Goal: Information Seeking & Learning: Learn about a topic

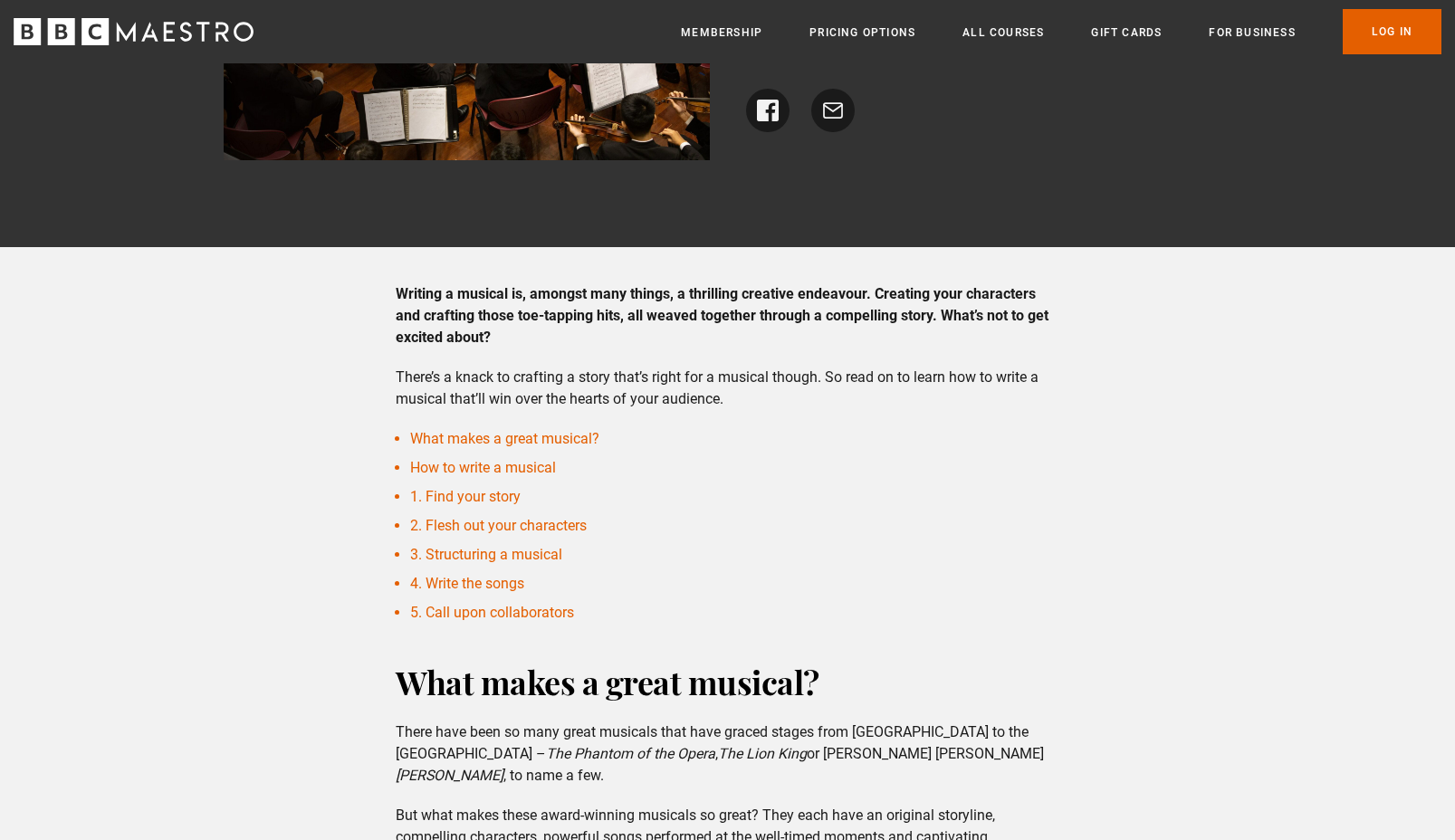
scroll to position [467, 0]
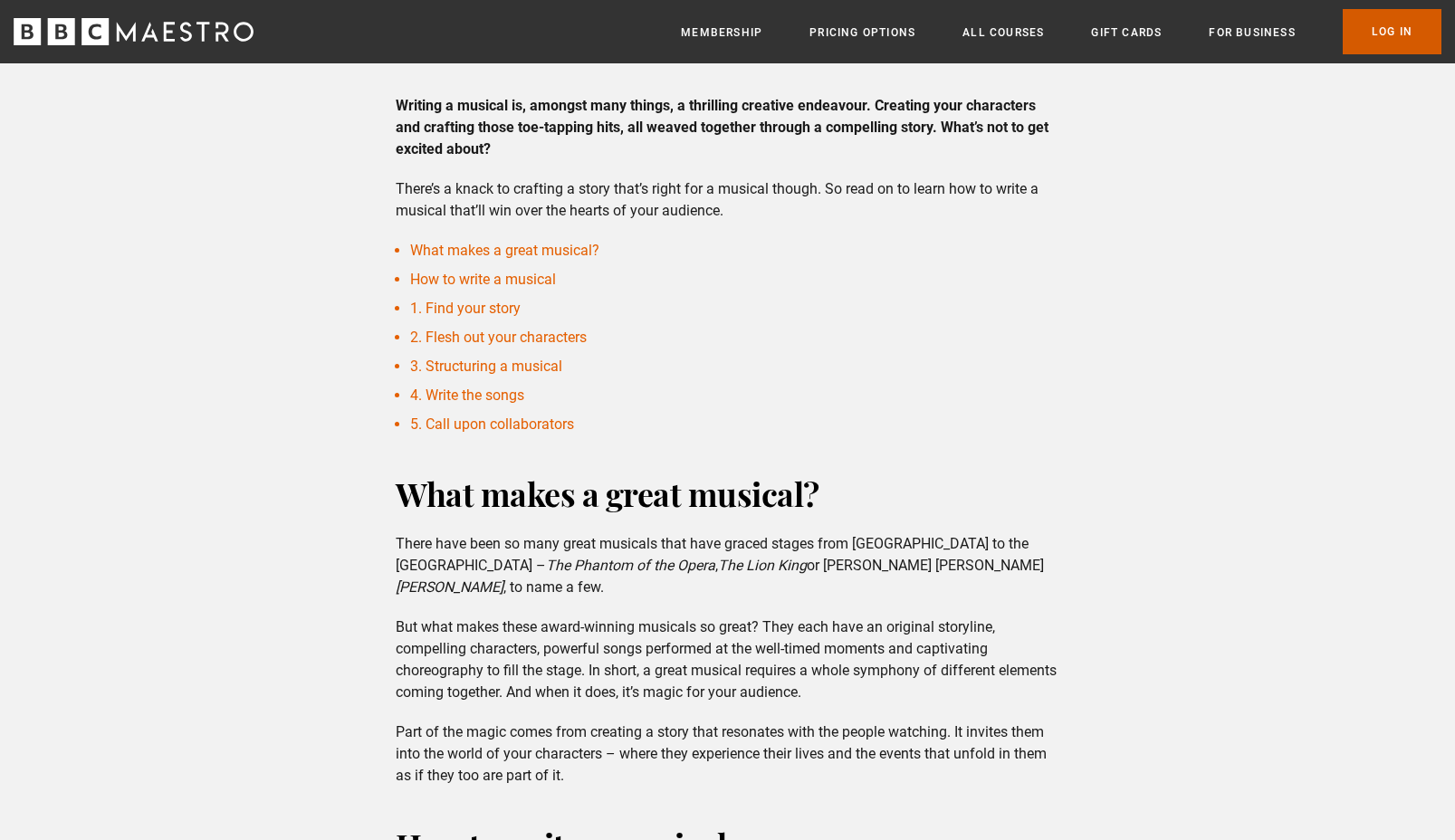
click at [1353, 39] on link "Log In" at bounding box center [1392, 32] width 99 height 45
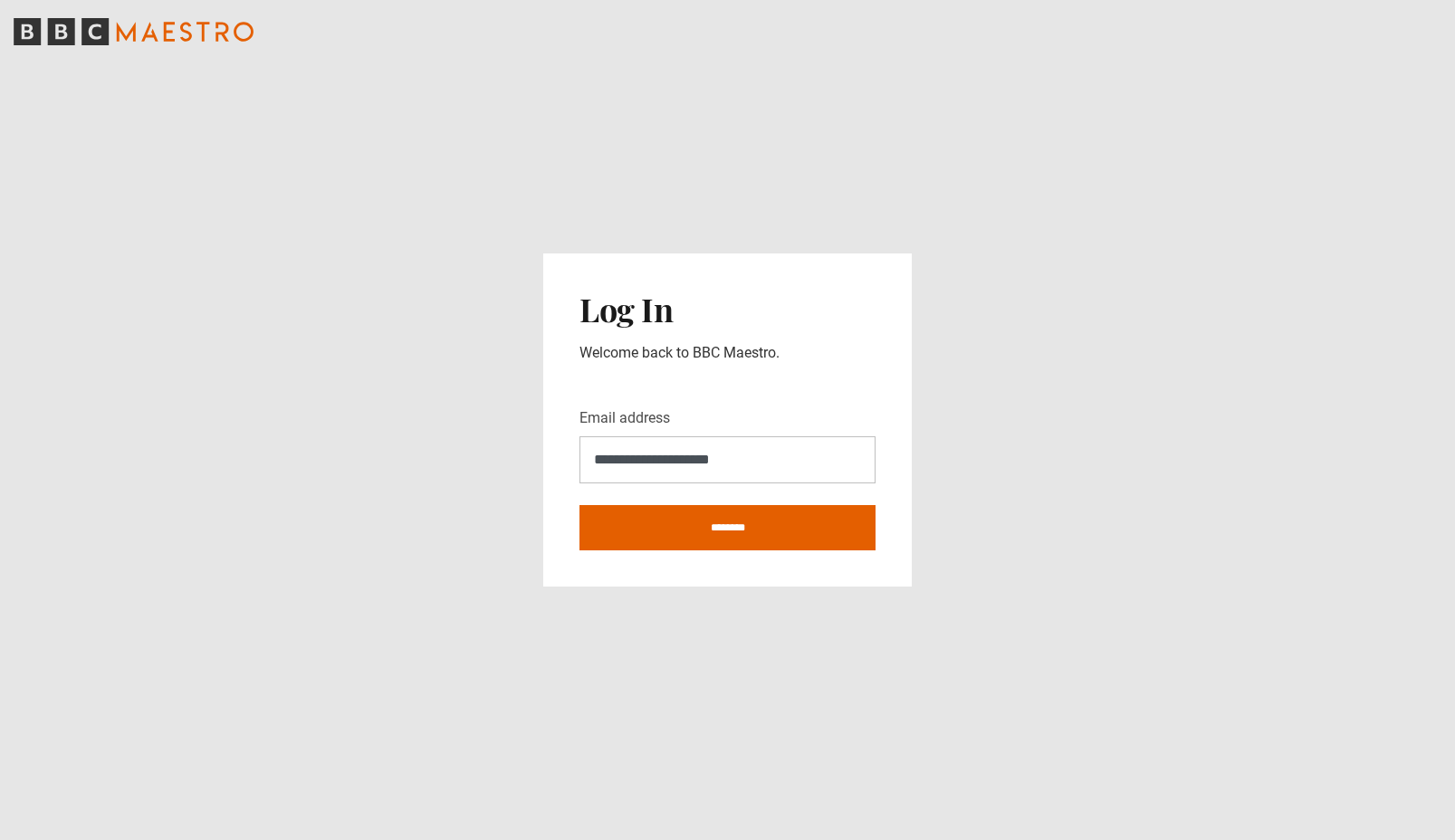
type input "**********"
click at [579, 505] on input "********" at bounding box center [727, 528] width 296 height 45
type input "**********"
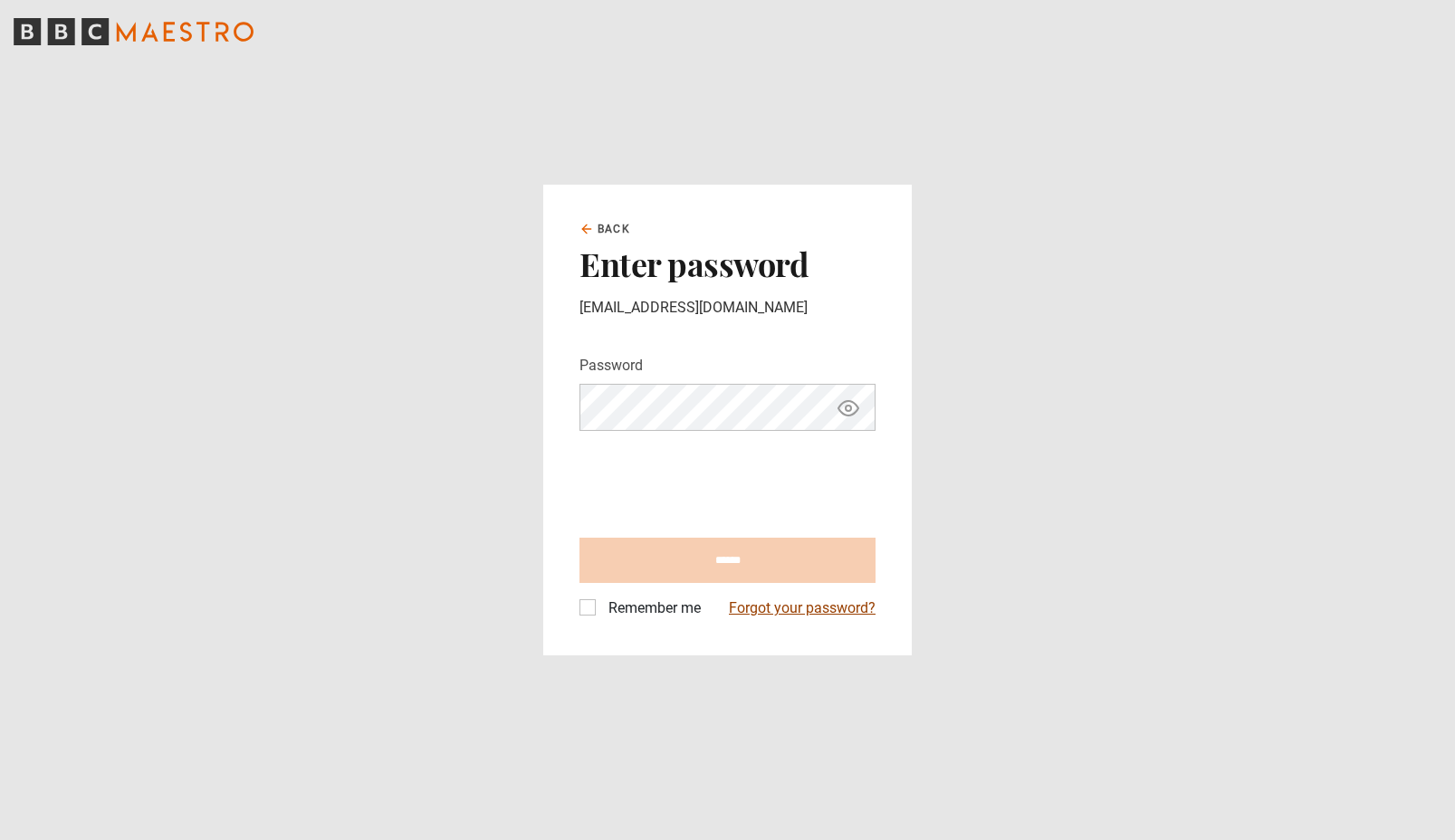
click at [785, 609] on link "Forgot your password?" at bounding box center [802, 608] width 147 height 22
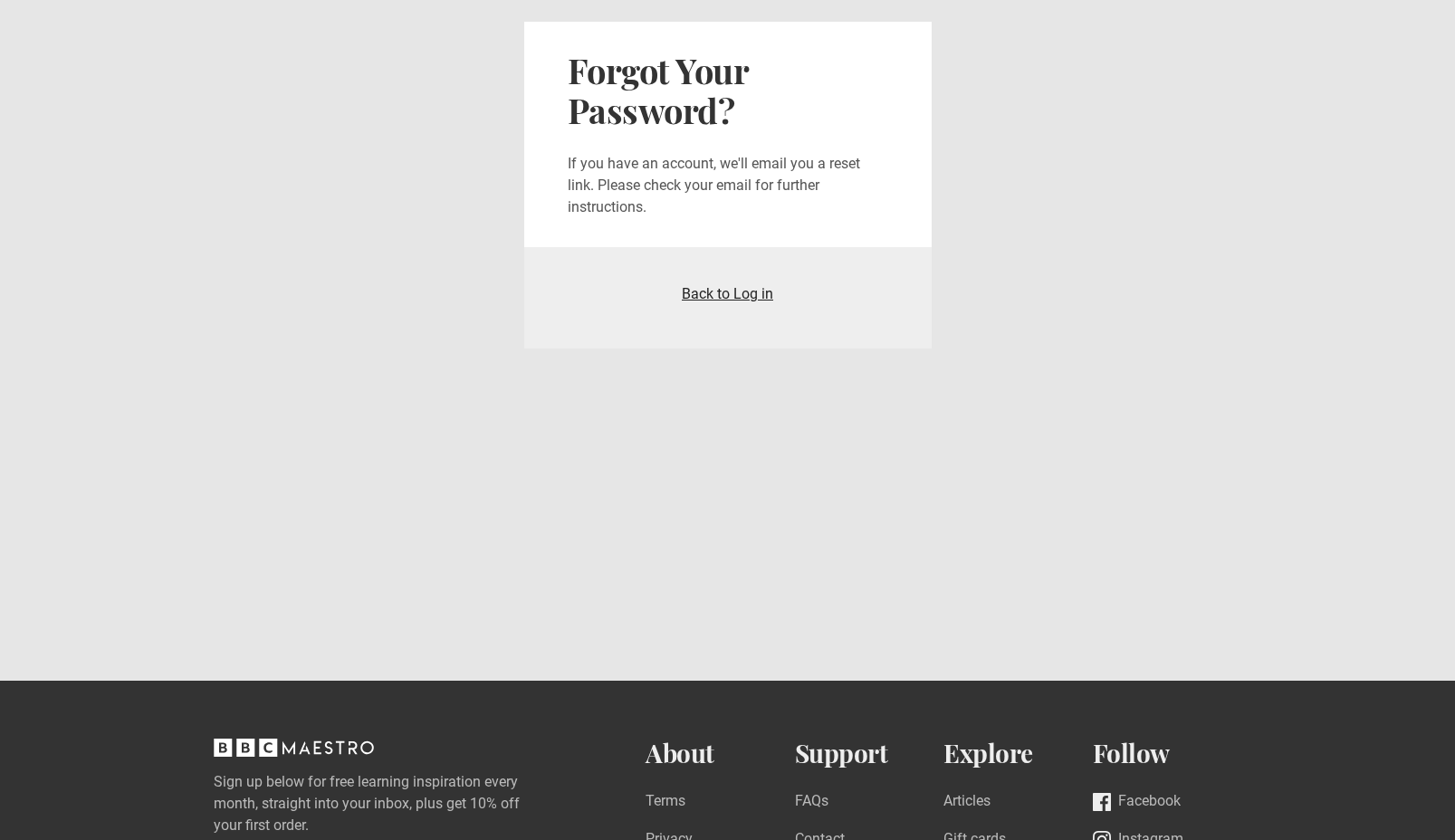
click at [739, 290] on link "Back to Log in" at bounding box center [727, 293] width 91 height 17
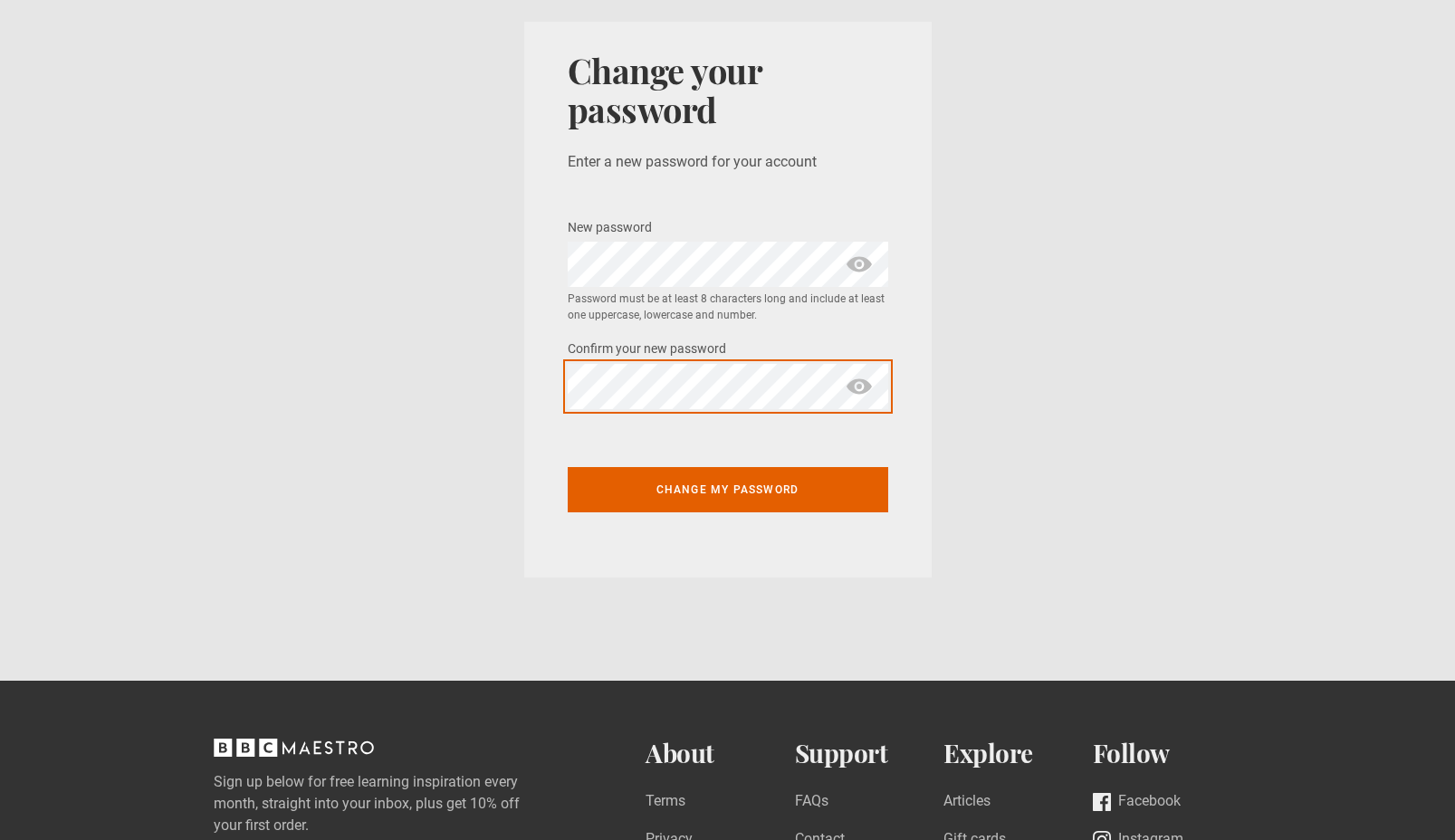
click at [568, 467] on button "Change my password" at bounding box center [728, 489] width 321 height 45
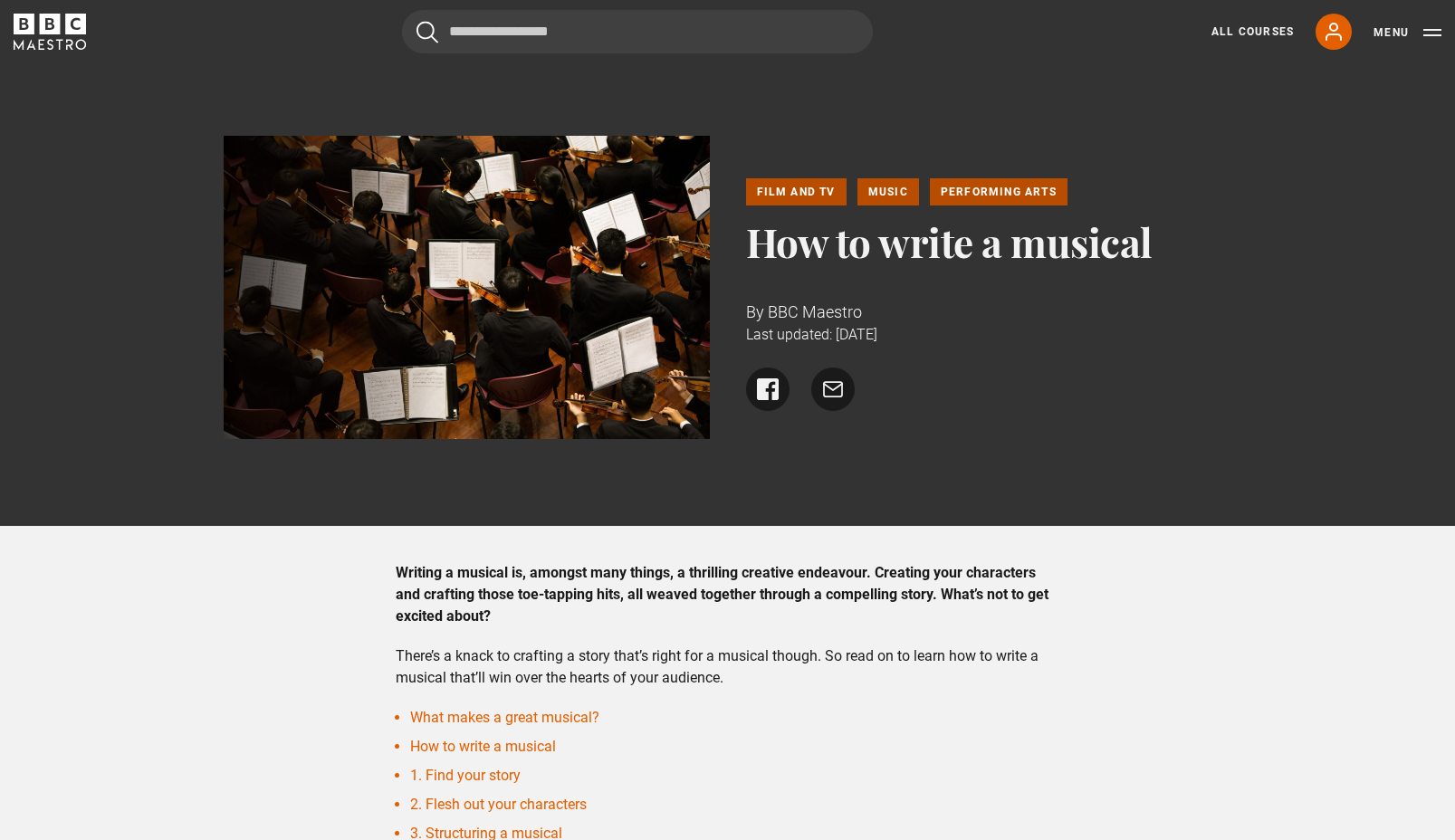
click at [57, 17] on icon "BBC Maestro" at bounding box center [50, 24] width 21 height 21
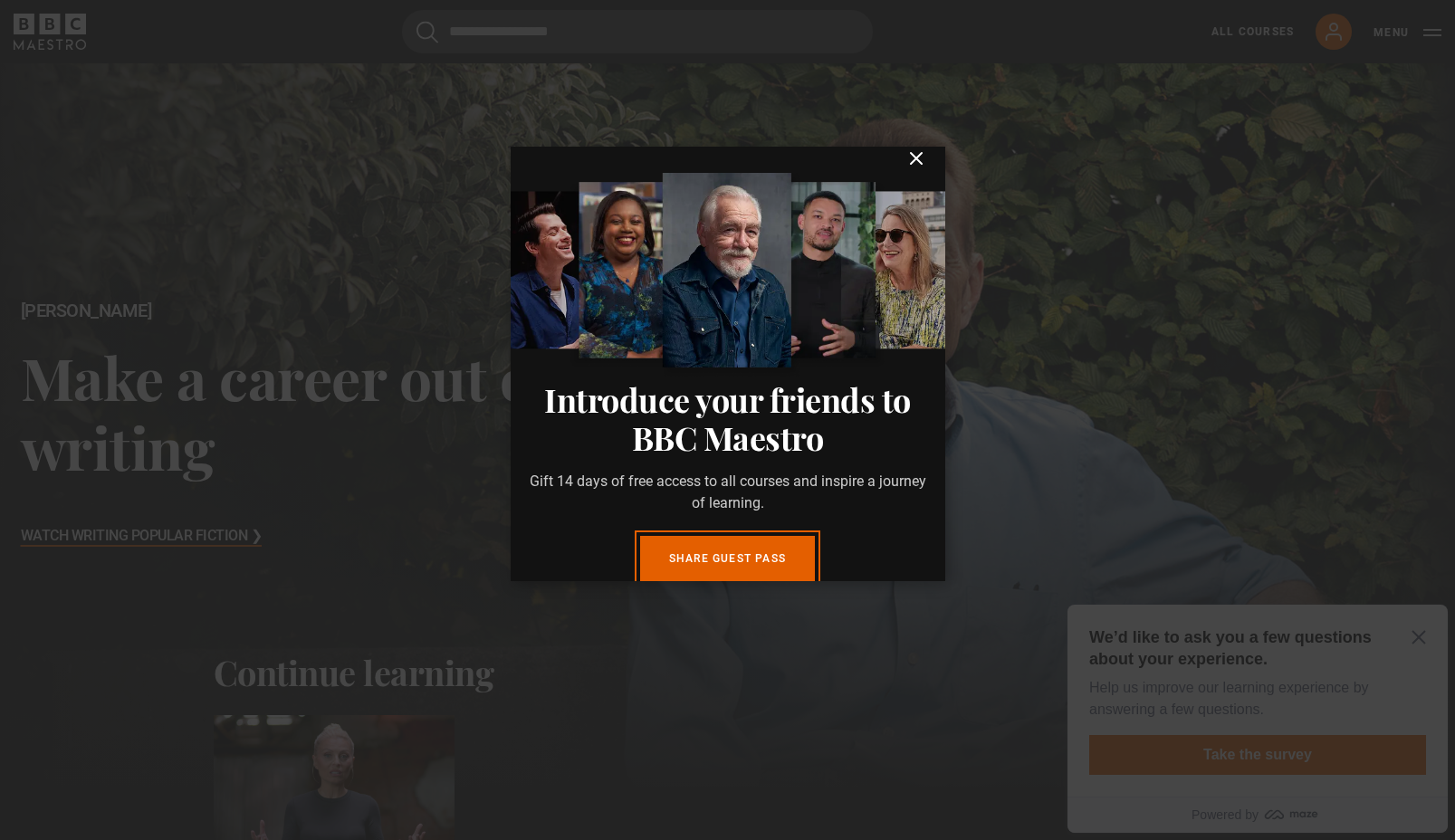
click at [930, 167] on dialog "Introduce your friends to BBC Maestro Gift 14 days of free access to all course…" at bounding box center [727, 364] width 435 height 435
click at [911, 161] on icon "submit" at bounding box center [916, 157] width 22 height 22
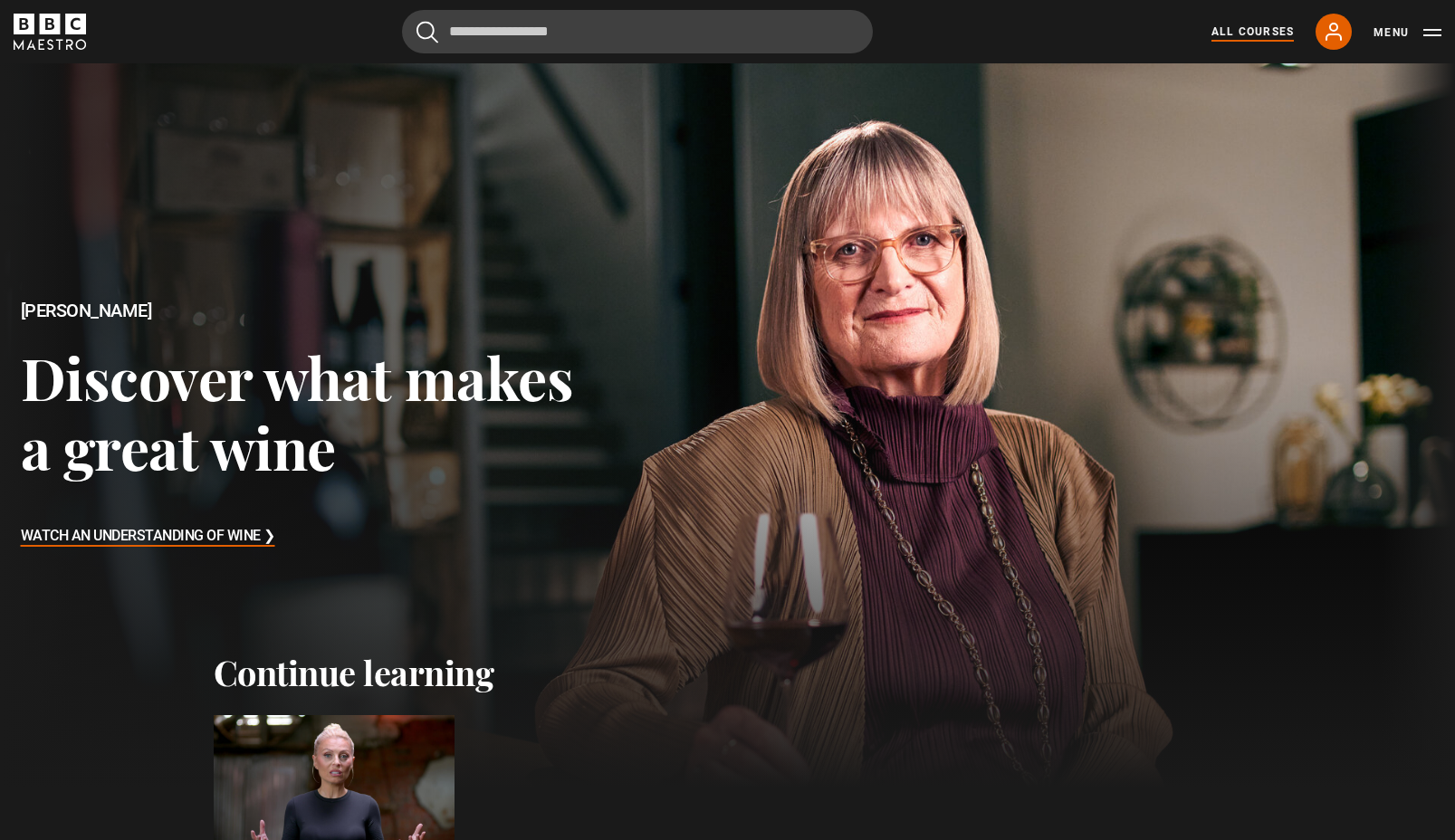
click at [1264, 35] on link "All Courses" at bounding box center [1251, 31] width 82 height 16
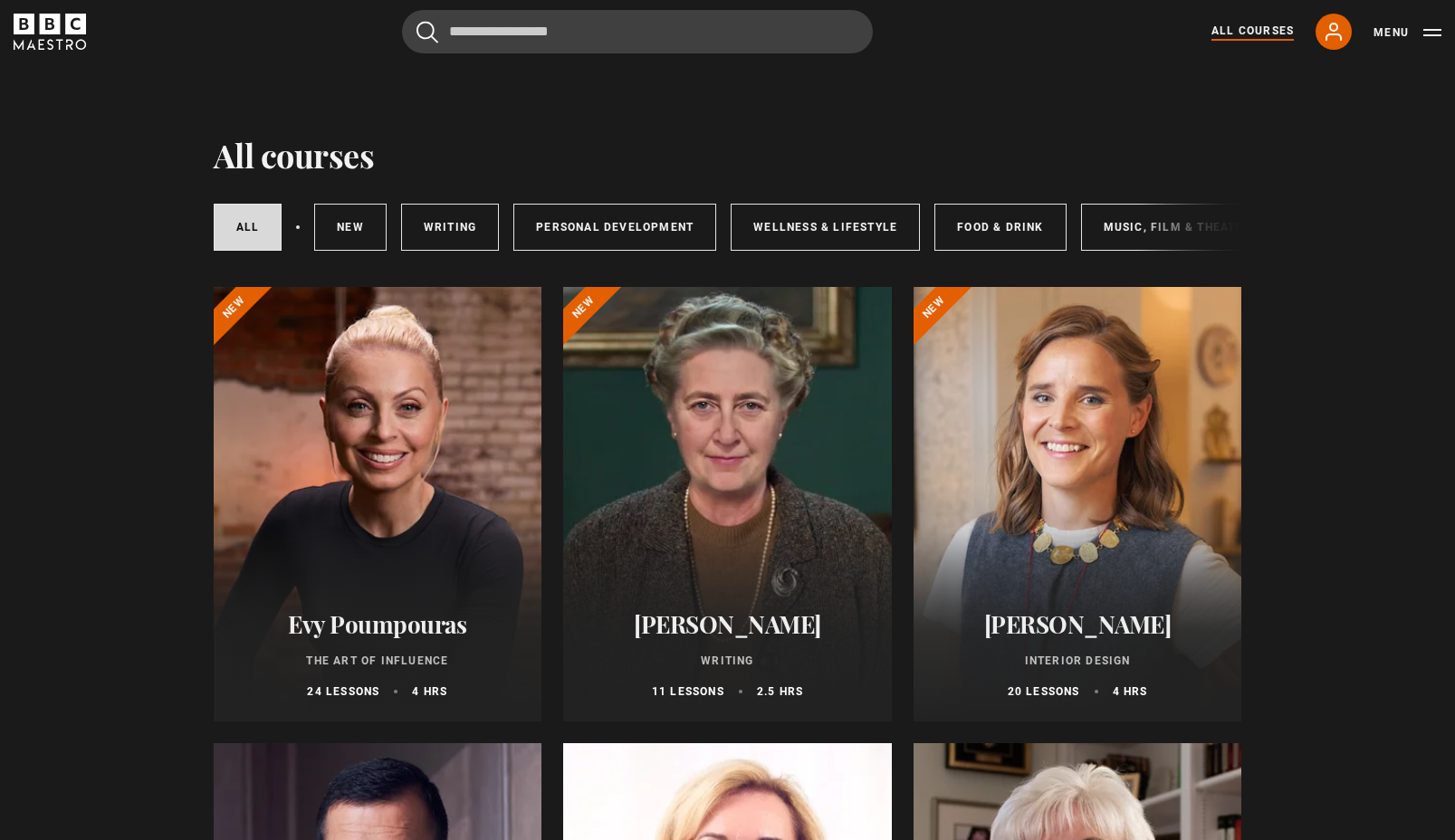
click at [449, 398] on div at bounding box center [378, 503] width 328 height 435
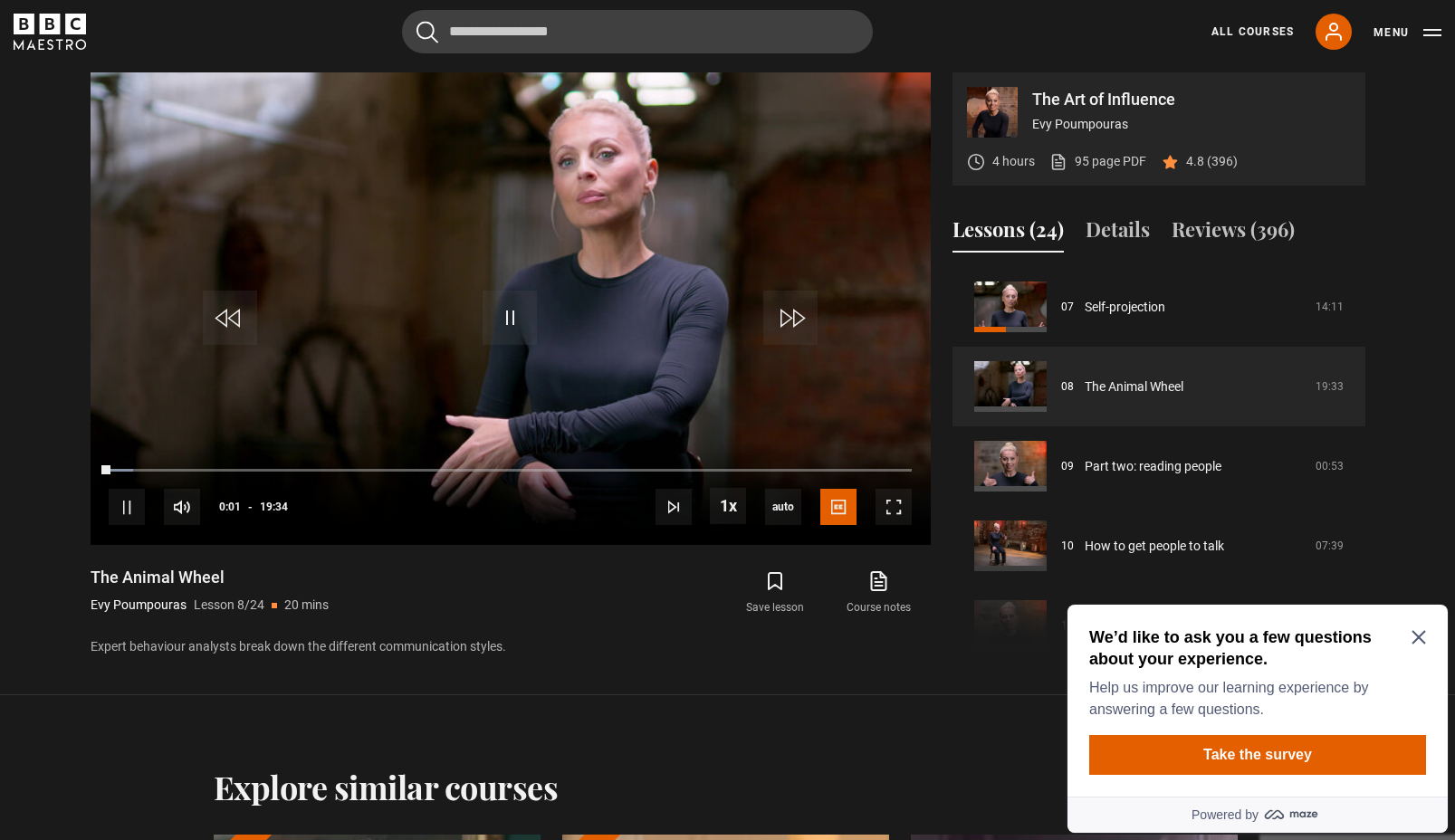
click at [1420, 639] on icon "Close Maze Prompt" at bounding box center [1417, 637] width 13 height 13
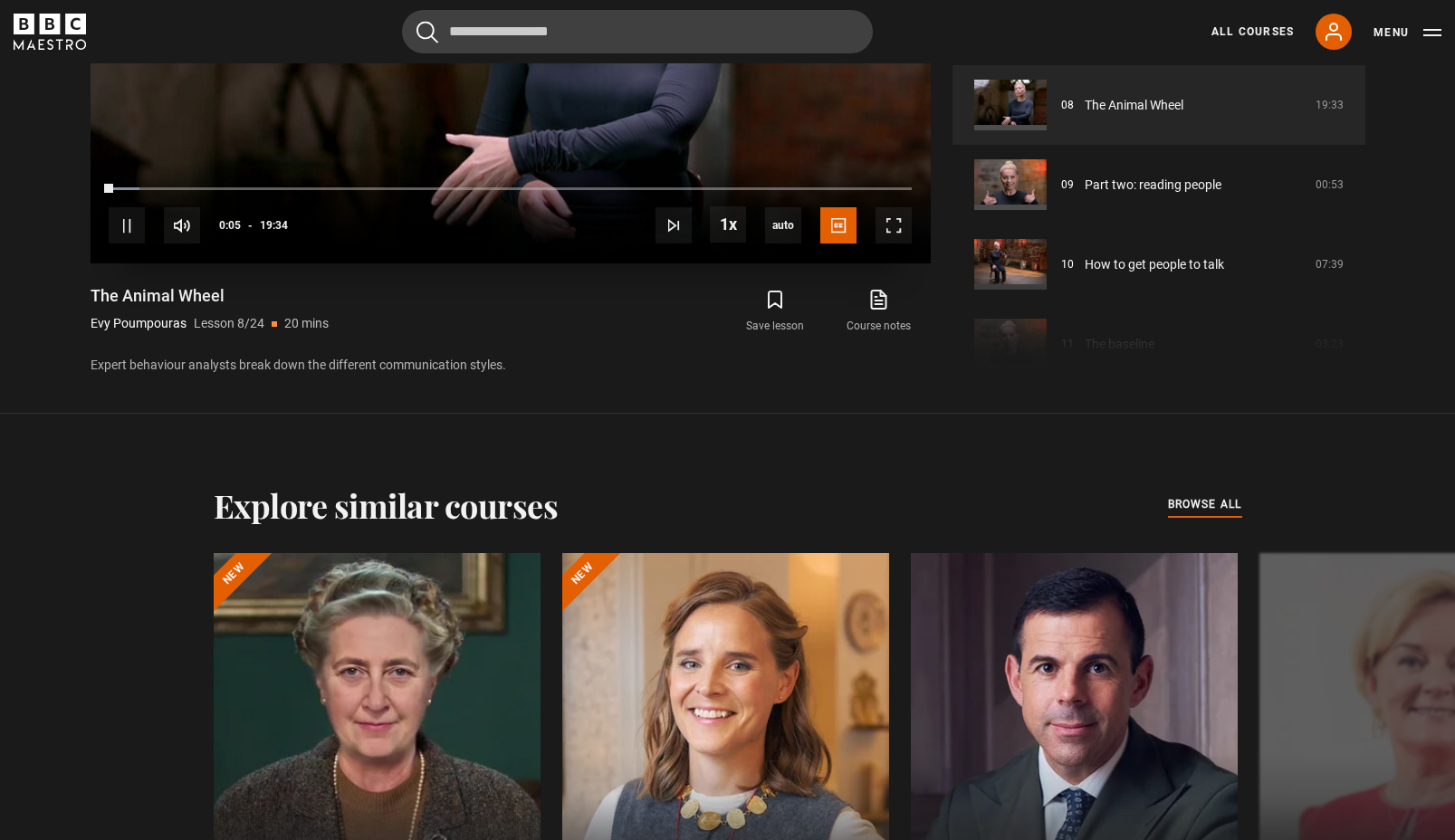
scroll to position [1378, 0]
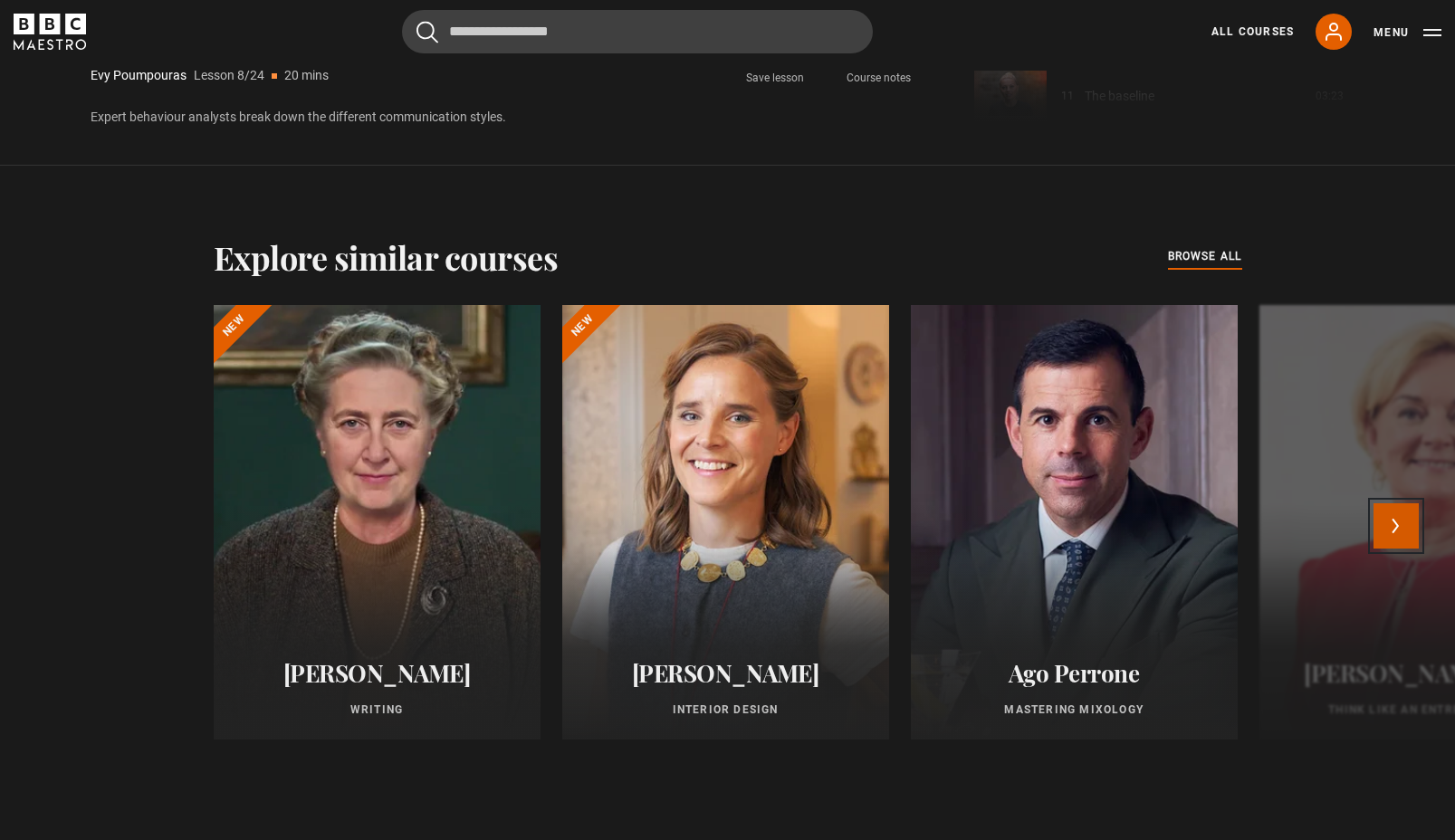
click at [1395, 531] on button "Next" at bounding box center [1396, 526] width 45 height 45
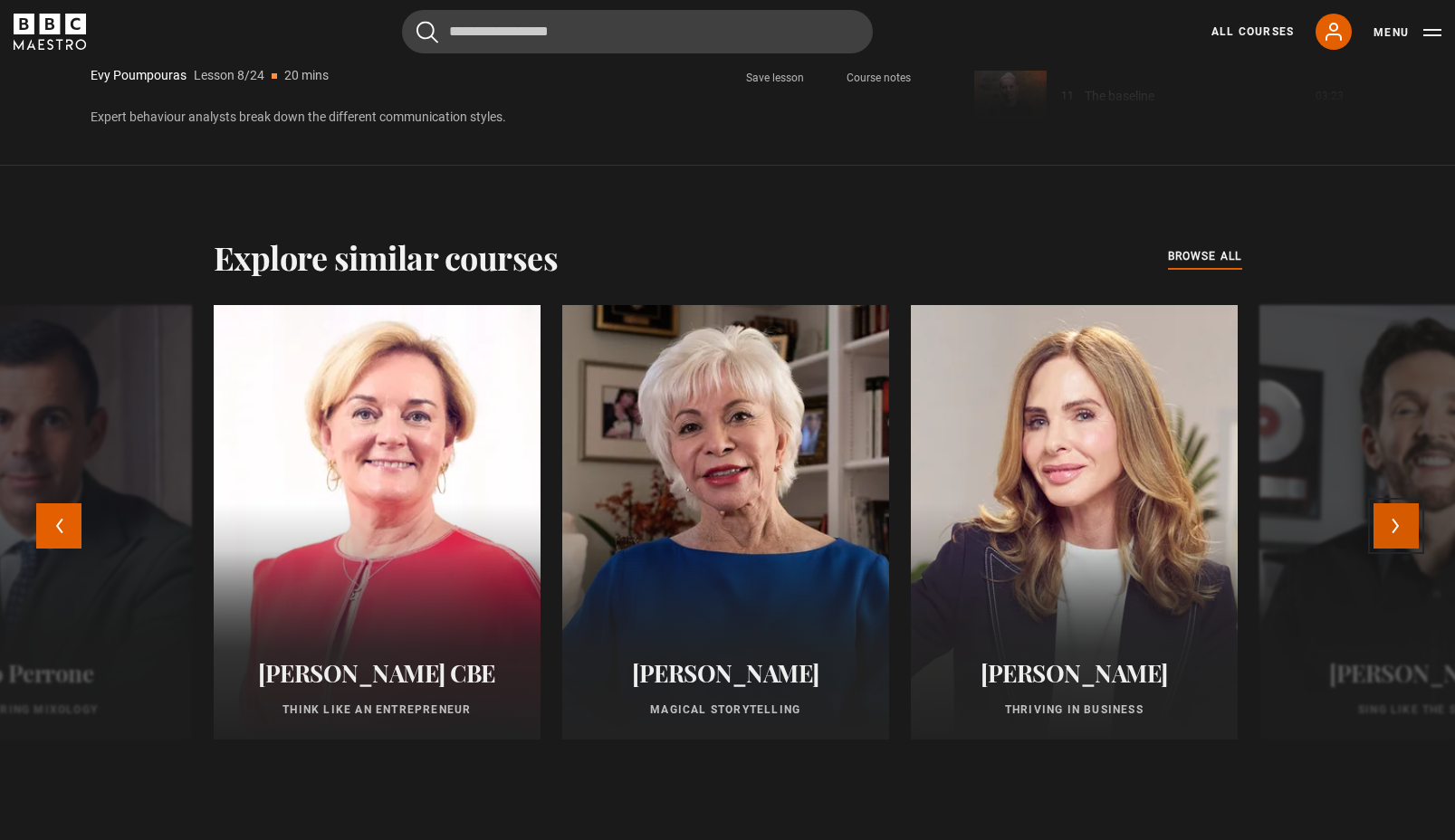
click at [1395, 531] on button "Next" at bounding box center [1396, 526] width 45 height 45
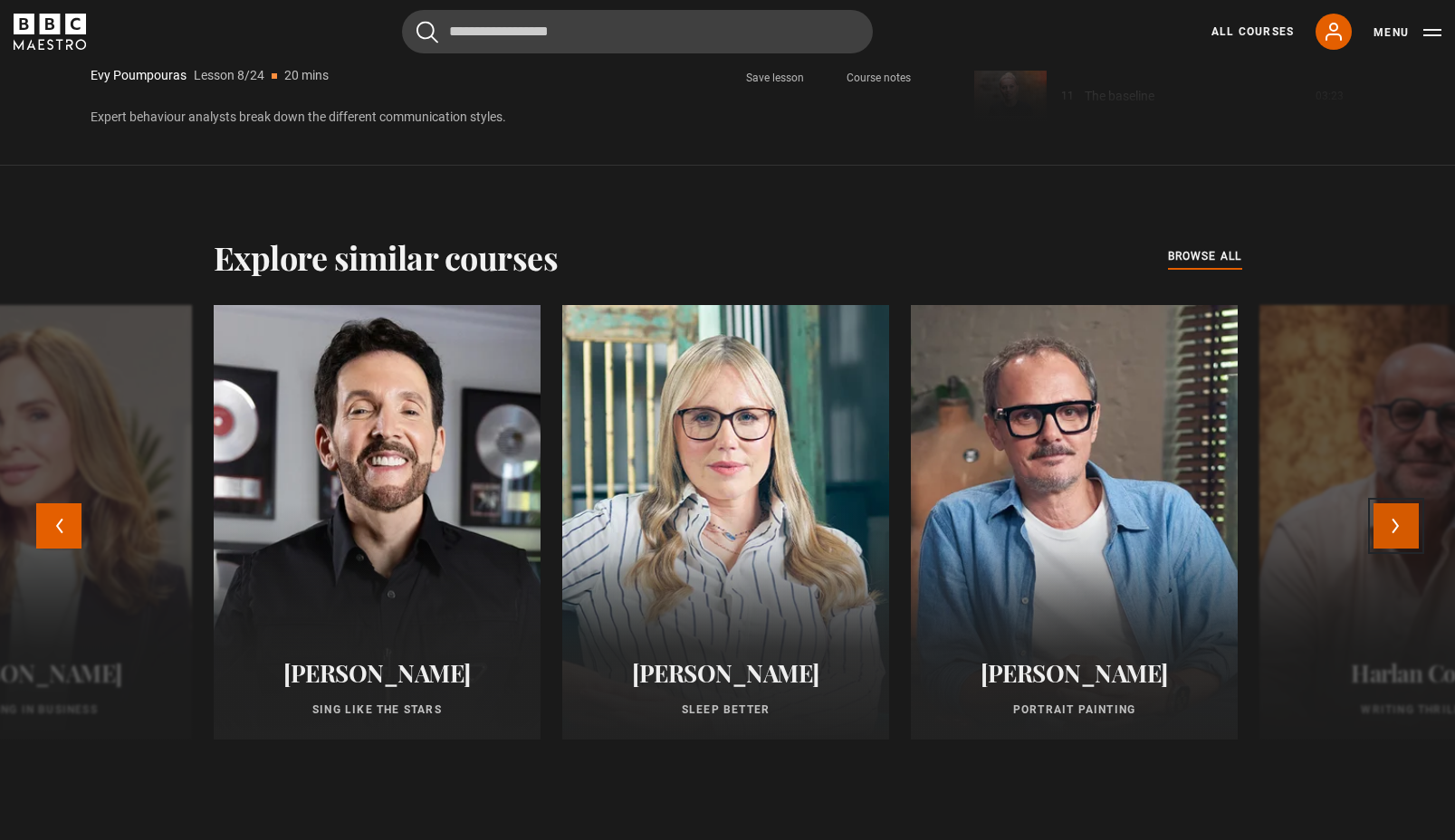
click at [1406, 531] on button "Next" at bounding box center [1396, 526] width 45 height 45
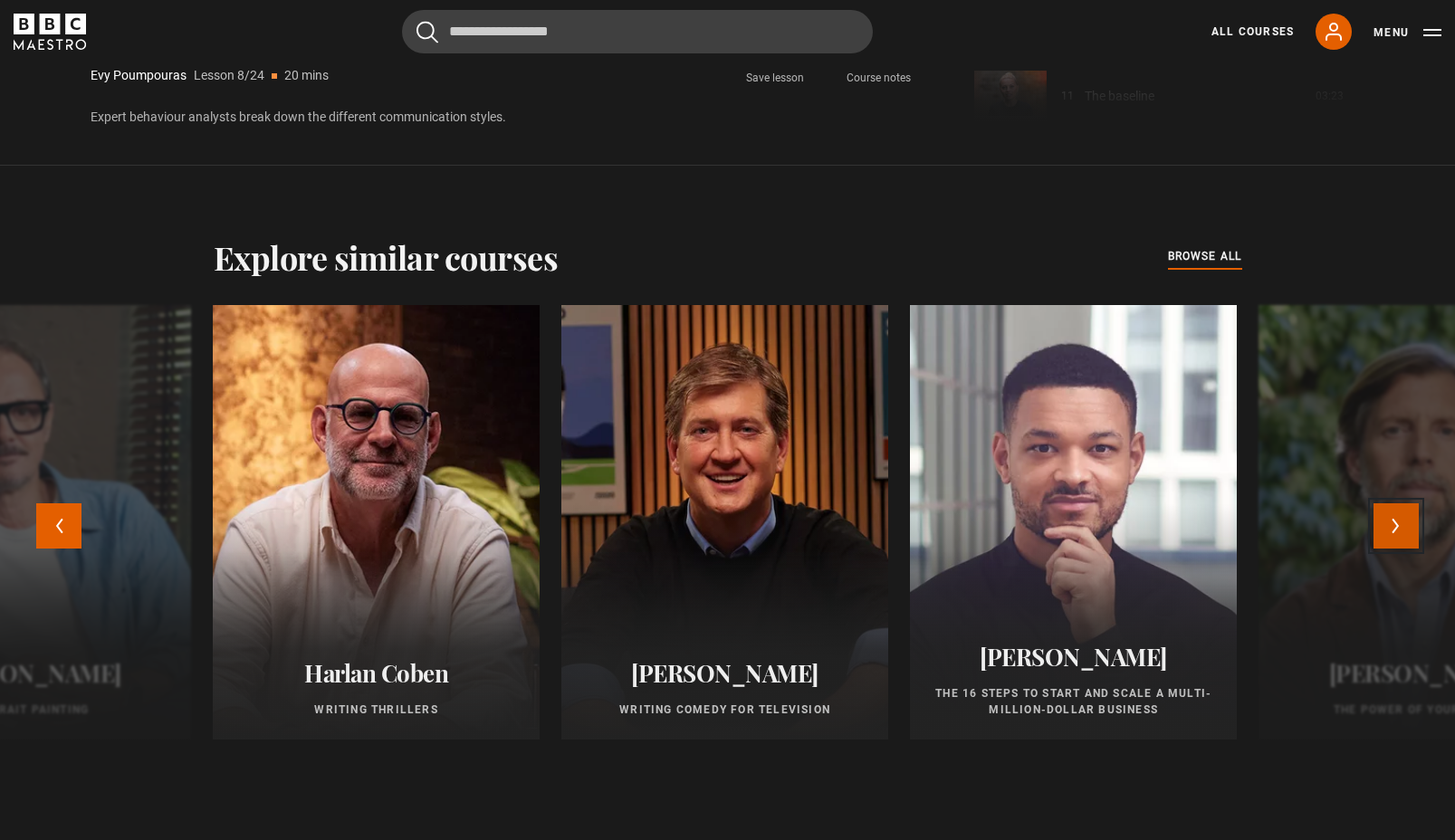
click at [1406, 531] on button "Next" at bounding box center [1396, 526] width 45 height 45
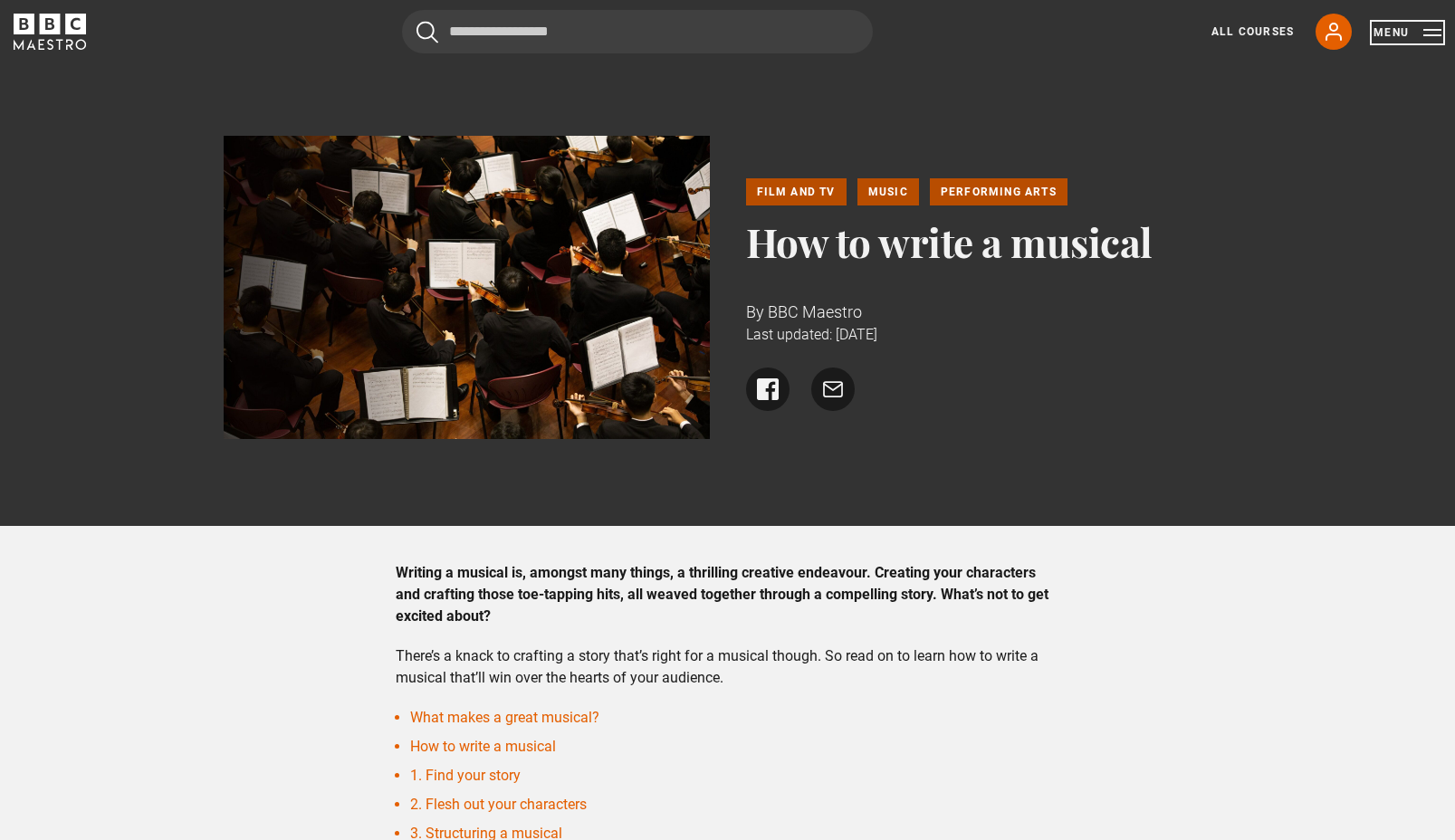
click at [1384, 38] on button "Menu" at bounding box center [1407, 32] width 68 height 18
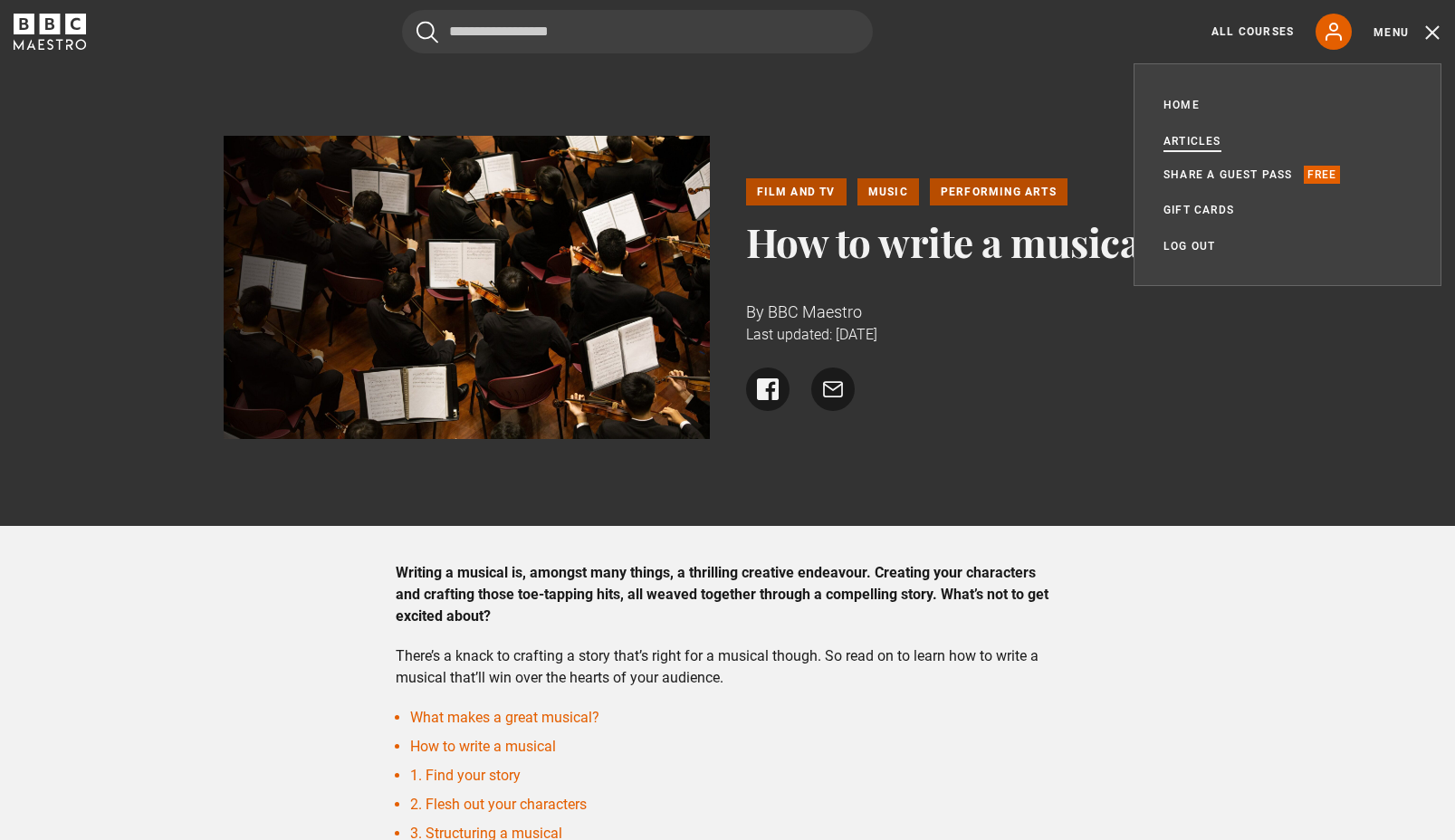
click at [1185, 135] on link "Articles" at bounding box center [1191, 140] width 58 height 18
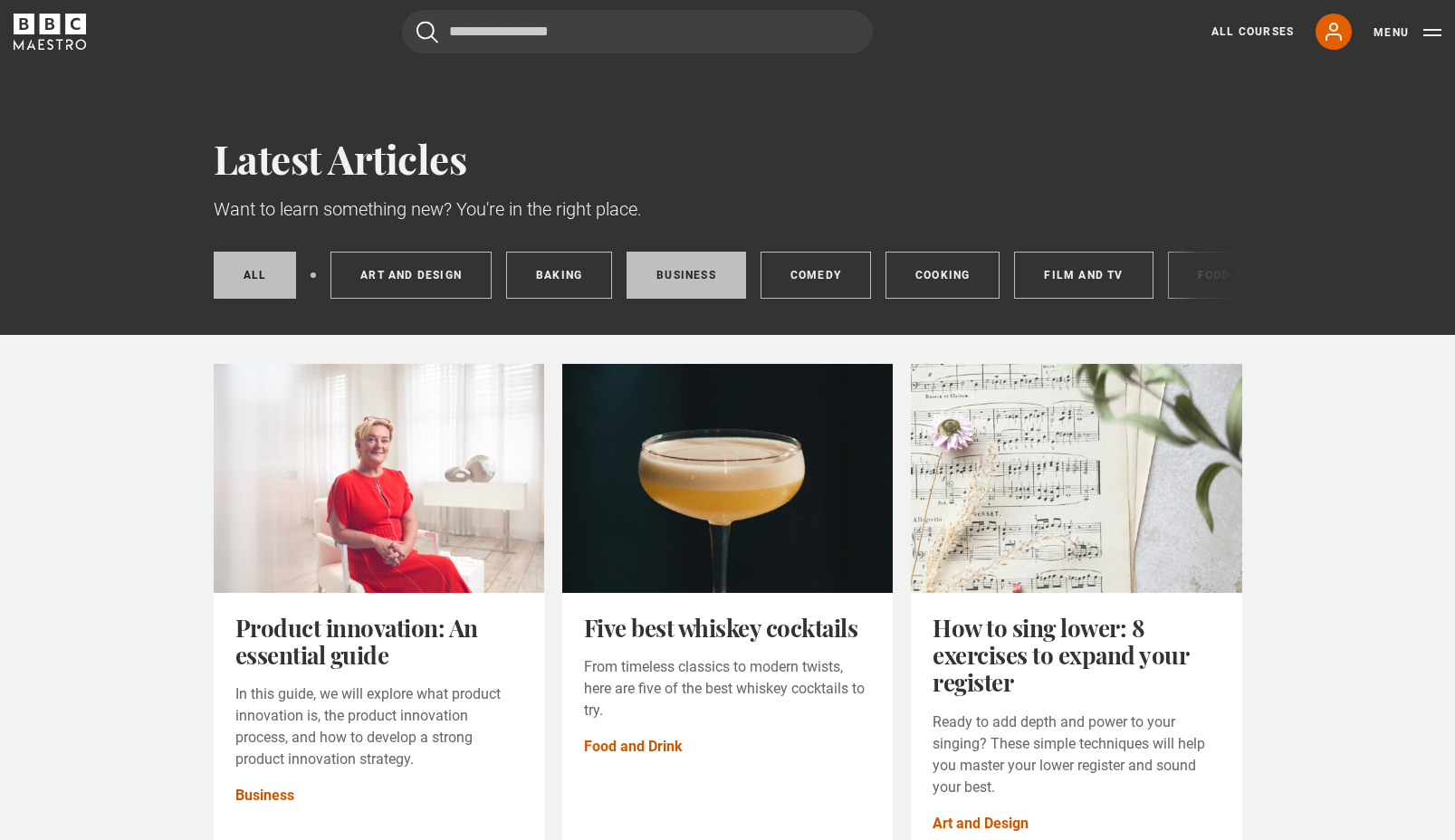
click at [733, 282] on link "Business" at bounding box center [686, 275] width 120 height 47
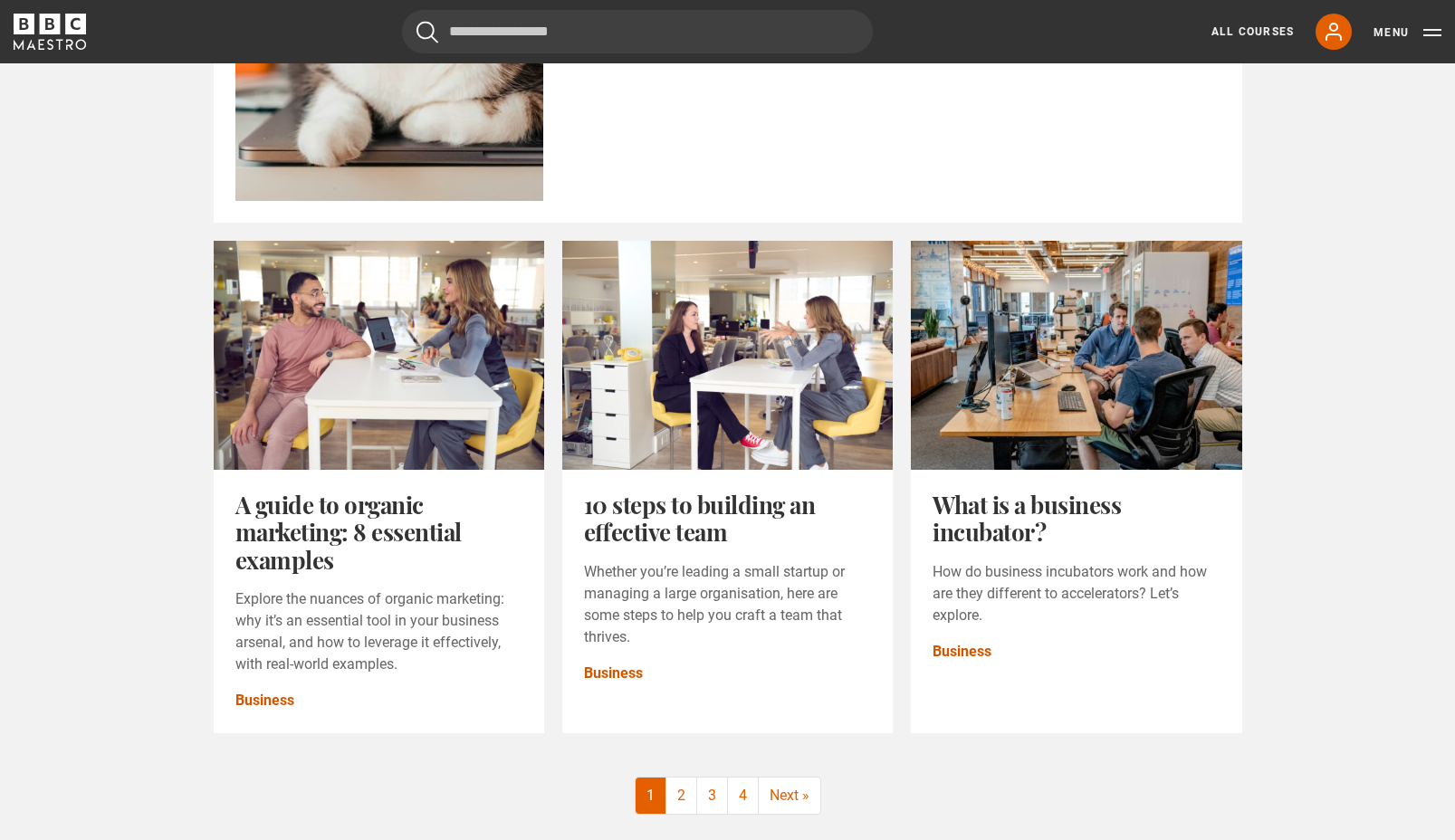
scroll to position [1986, 0]
